Goal: Find specific page/section

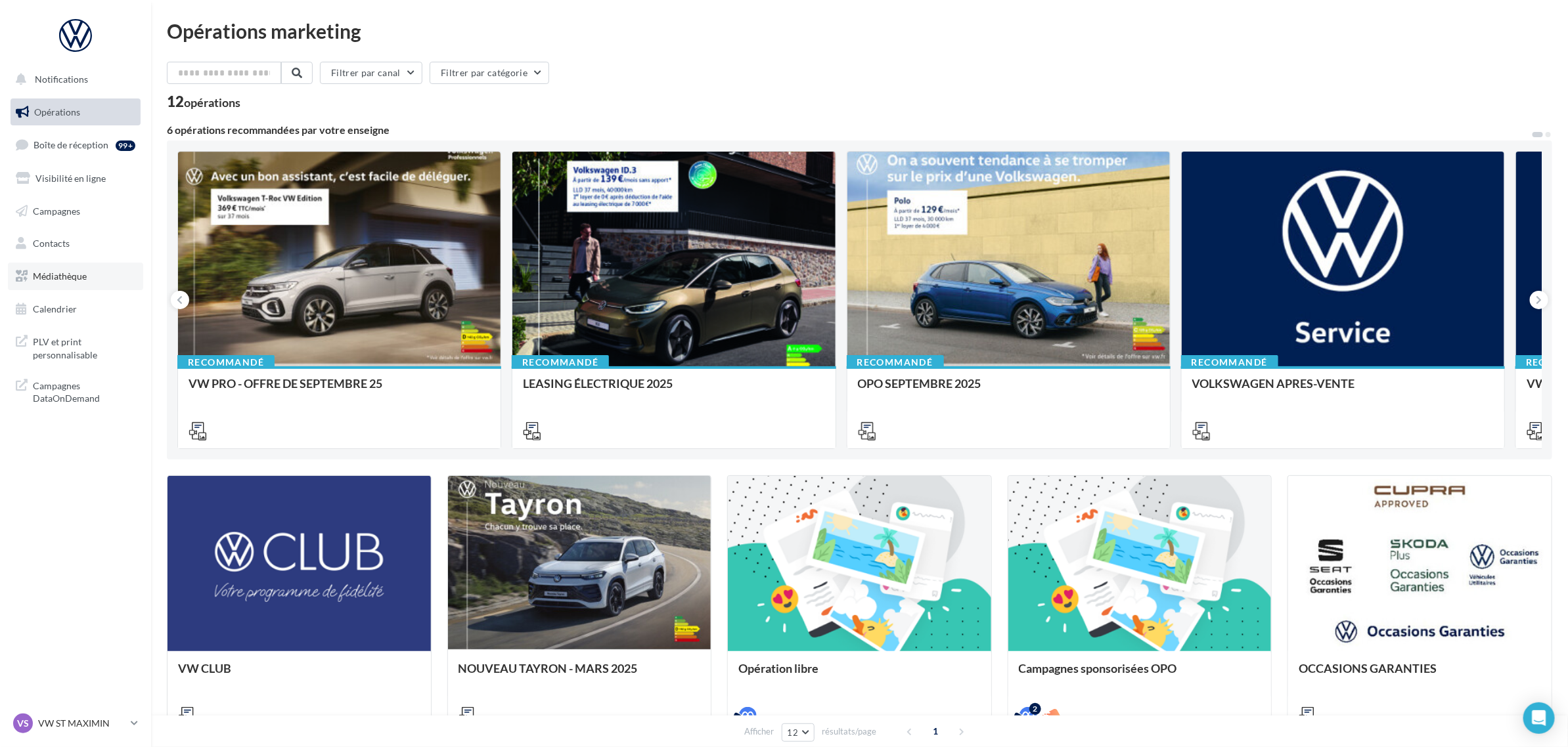
click at [87, 280] on link "Médiathèque" at bounding box center [76, 276] width 136 height 28
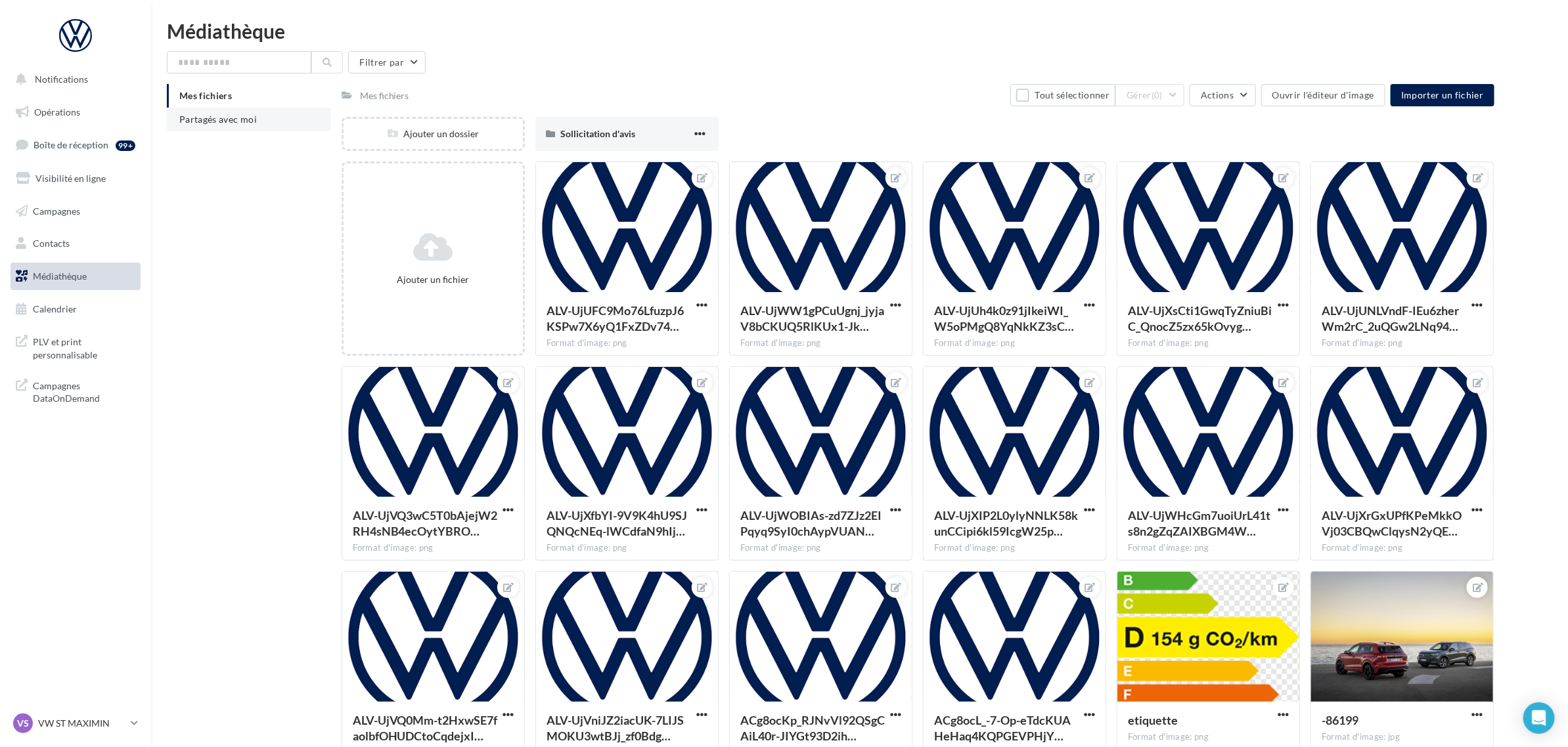
click at [202, 115] on span "Partagés avec moi" at bounding box center [217, 119] width 78 height 11
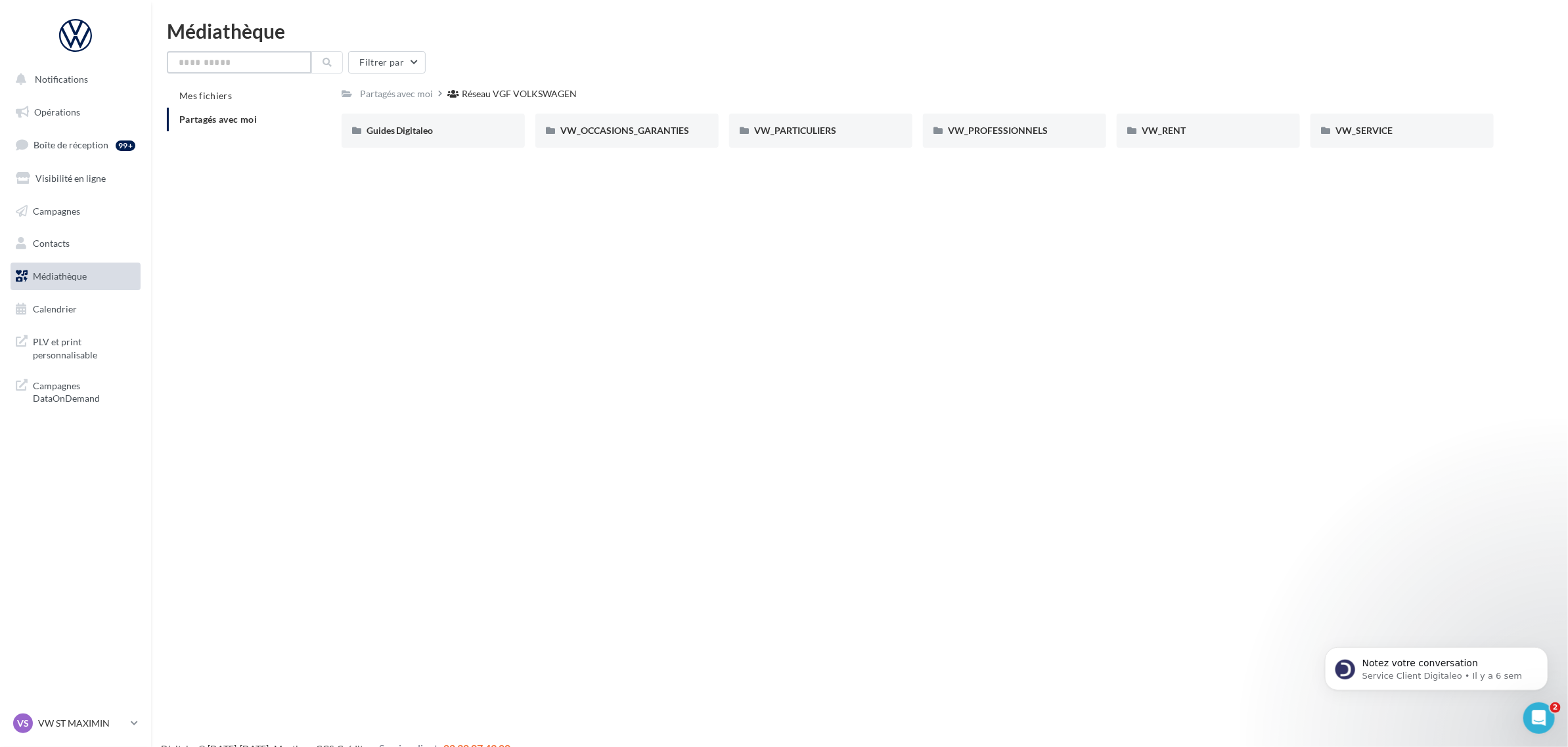
click at [252, 56] on input "text" at bounding box center [239, 62] width 145 height 23
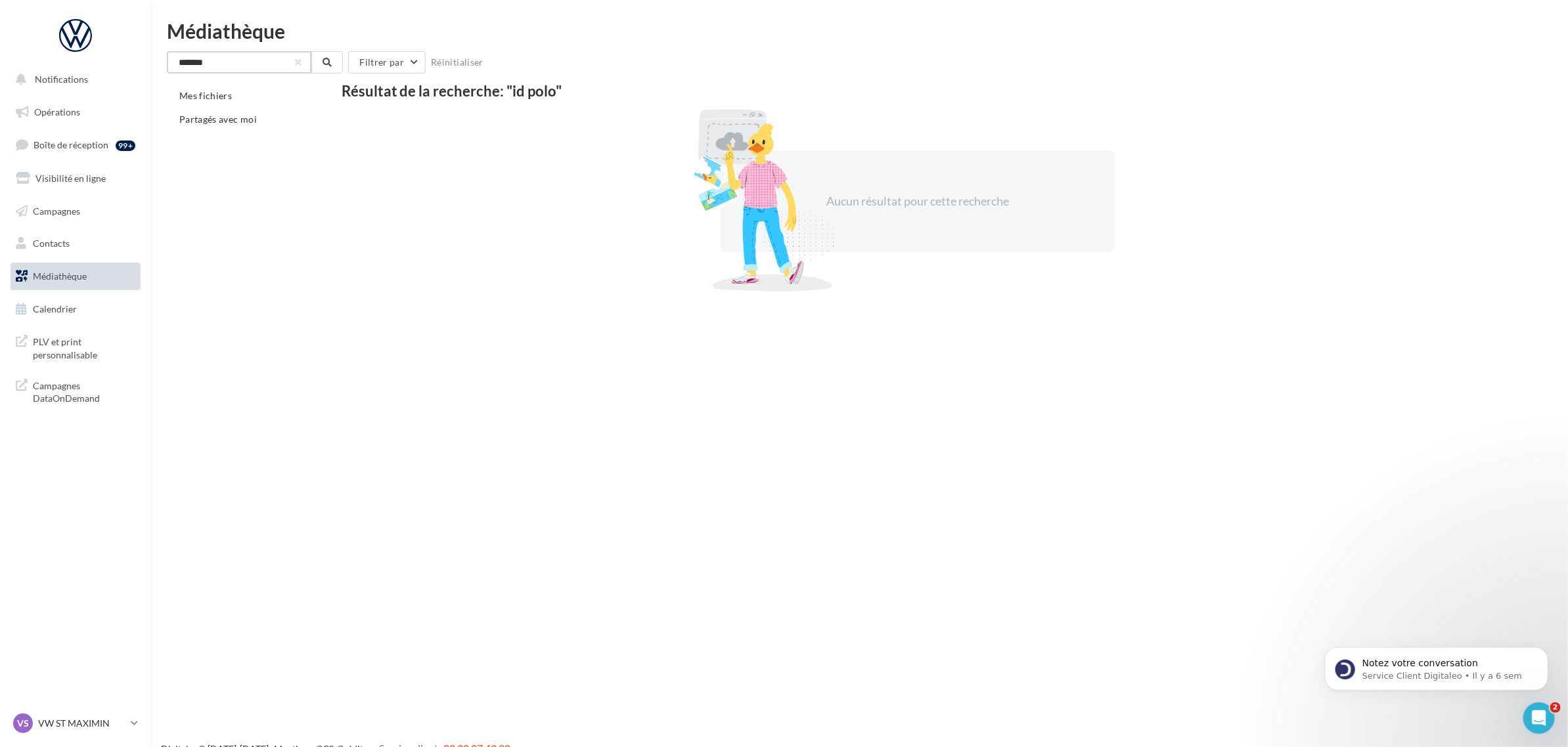
type input "*******"
